Goal: Task Accomplishment & Management: Manage account settings

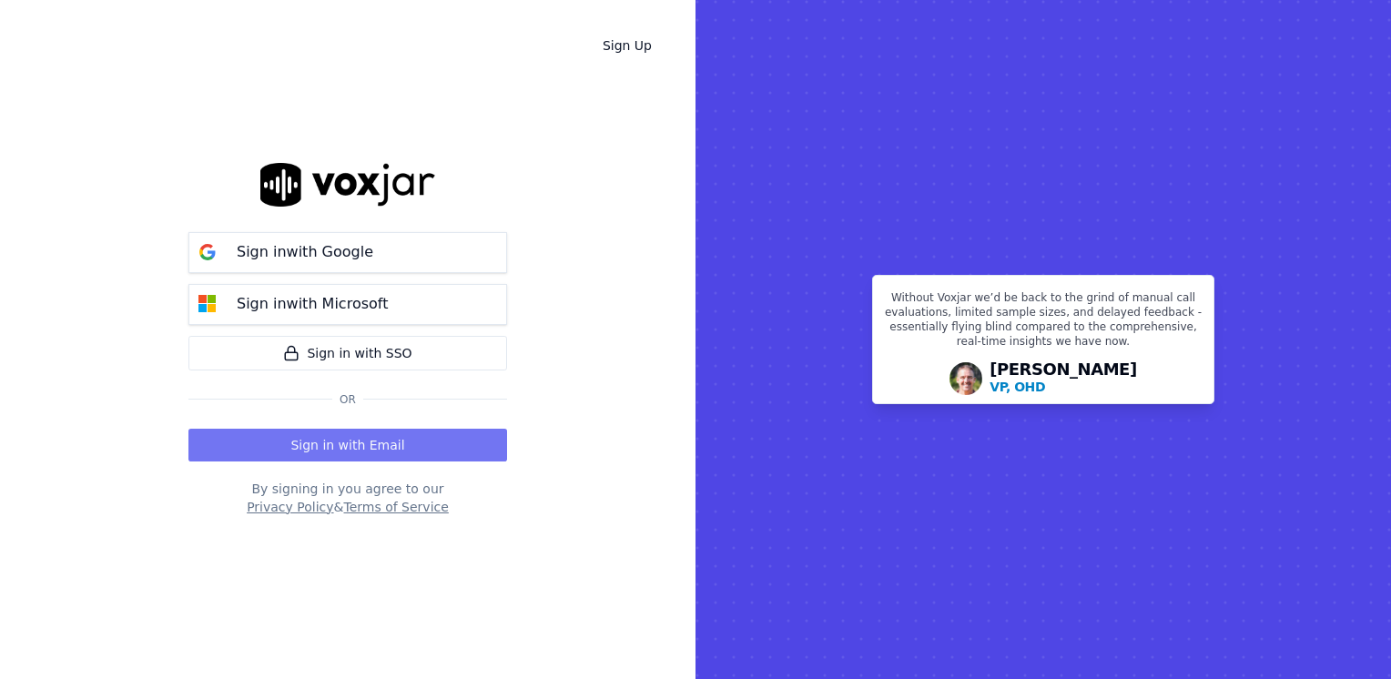
click at [404, 451] on button "Sign in with Email" at bounding box center [347, 445] width 319 height 33
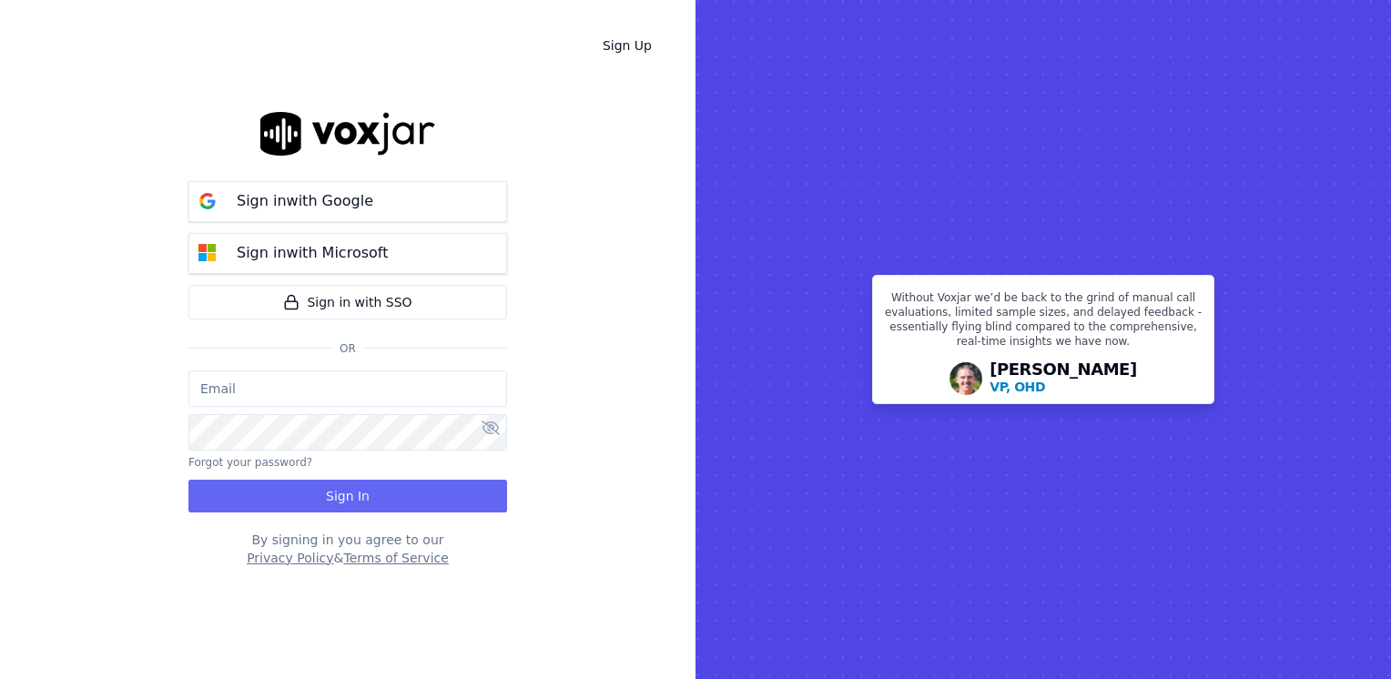
click at [313, 388] on input "email" at bounding box center [347, 389] width 319 height 36
type input "maleman@newwavepower.net"
click at [494, 433] on icon at bounding box center [491, 428] width 18 height 15
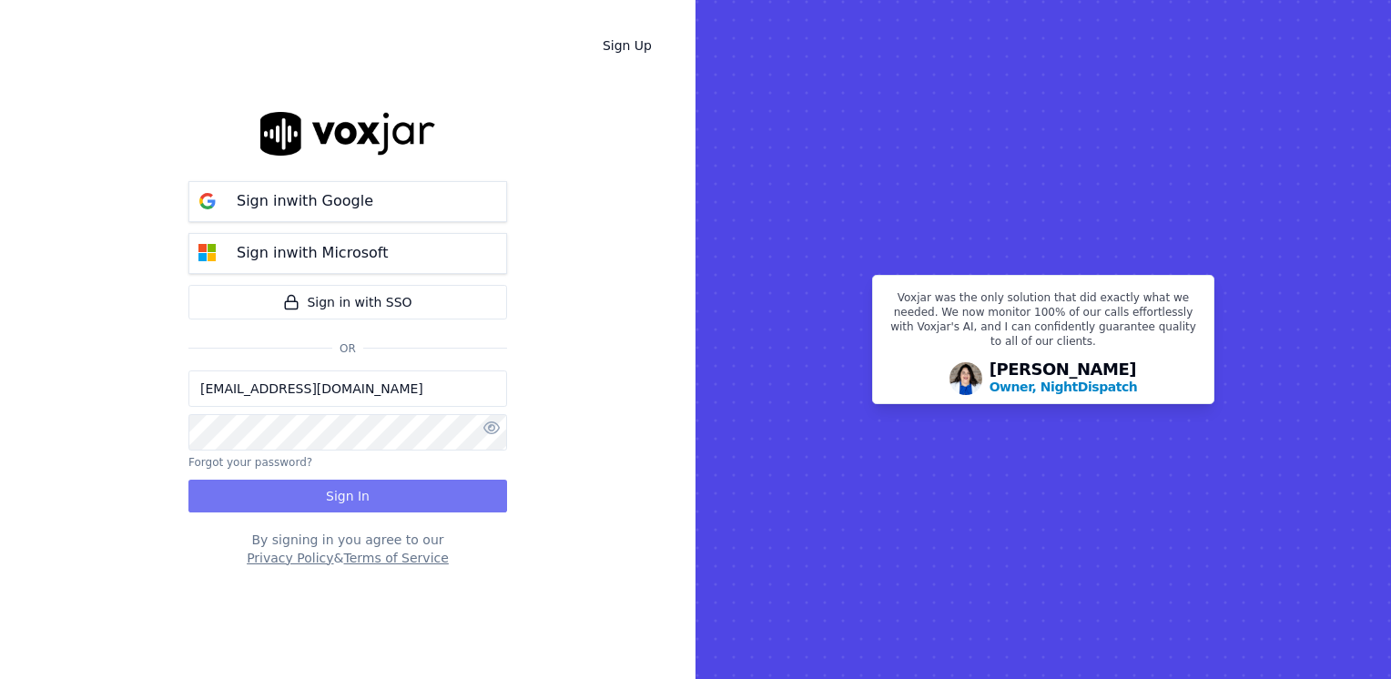
click at [390, 499] on button "Sign In" at bounding box center [347, 496] width 319 height 33
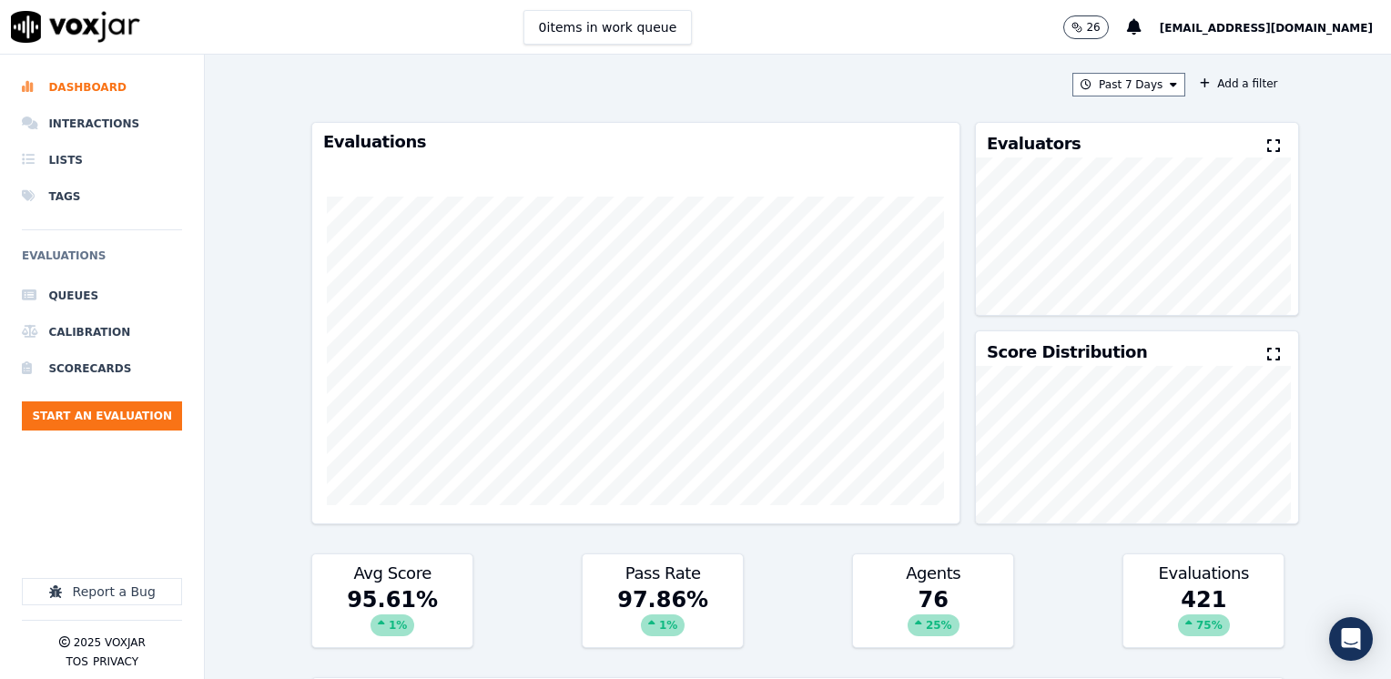
click at [1267, 140] on icon at bounding box center [1273, 145] width 13 height 15
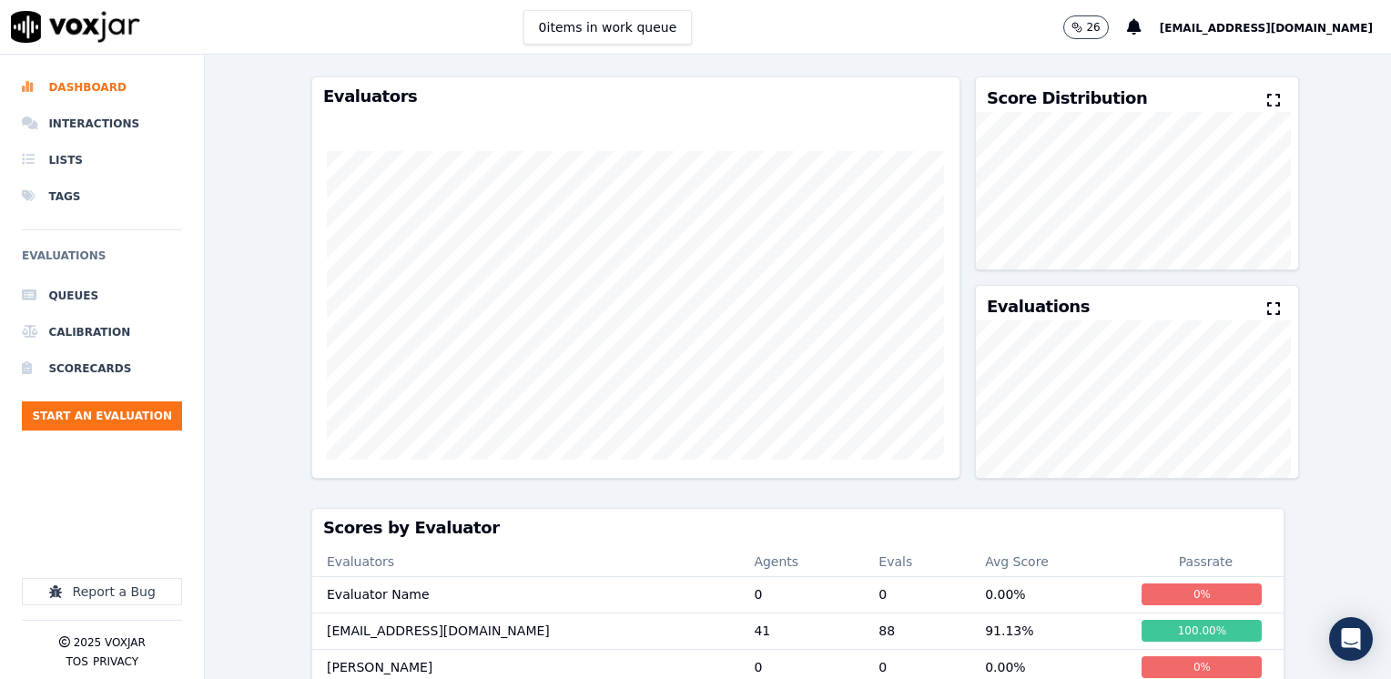
scroll to position [42, 0]
